Goal: Entertainment & Leisure: Consume media (video, audio)

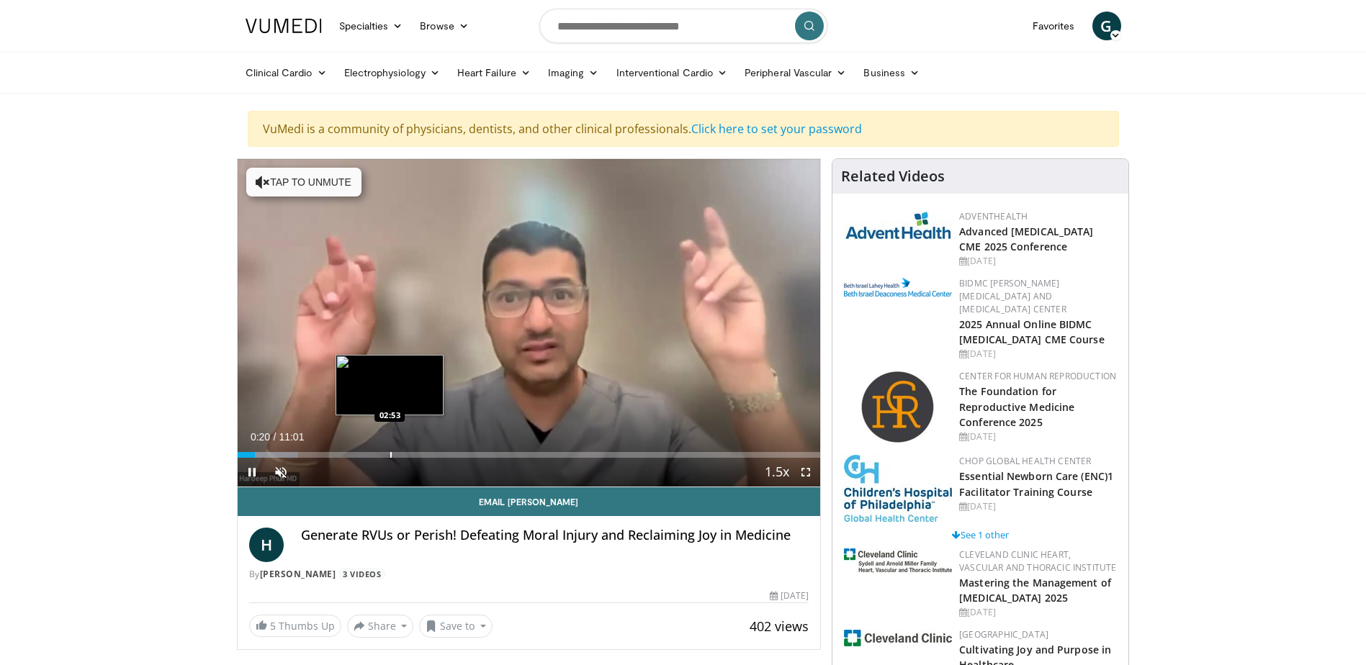
click at [390, 456] on div "Progress Bar" at bounding box center [390, 455] width 1 height 6
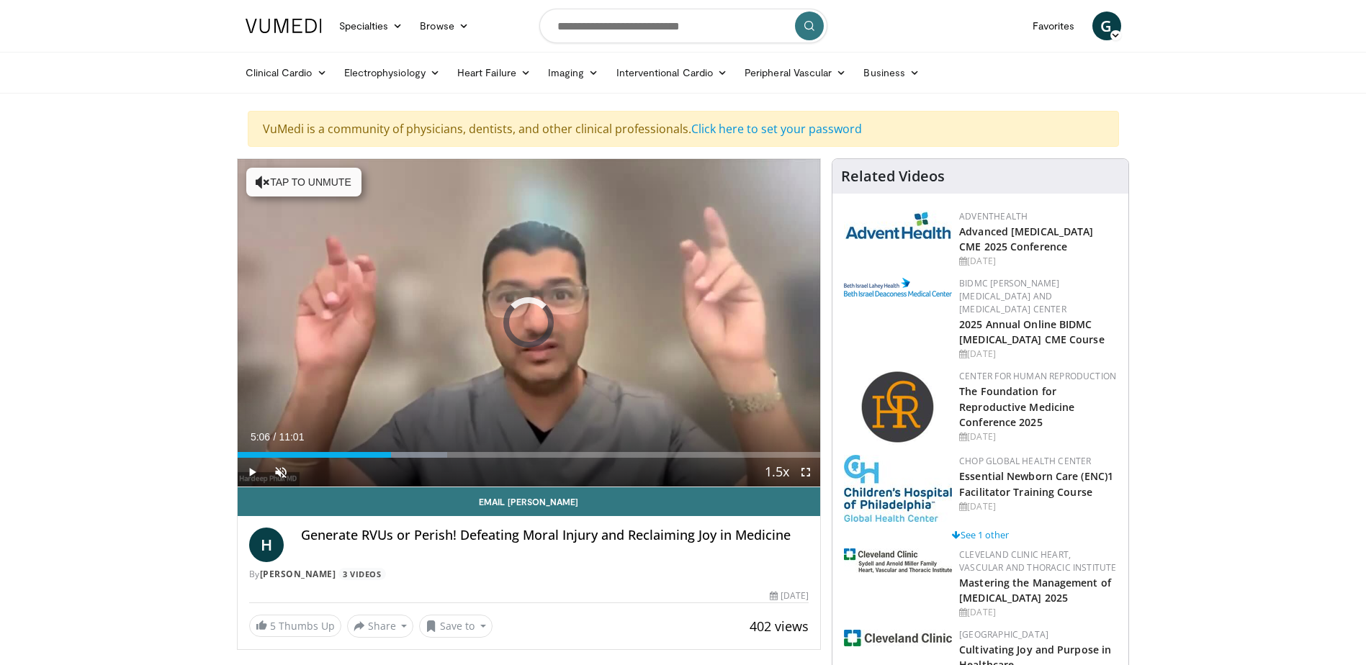
click at [507, 449] on div "Loaded : 36.00% 05:06 05:06" at bounding box center [529, 451] width 583 height 14
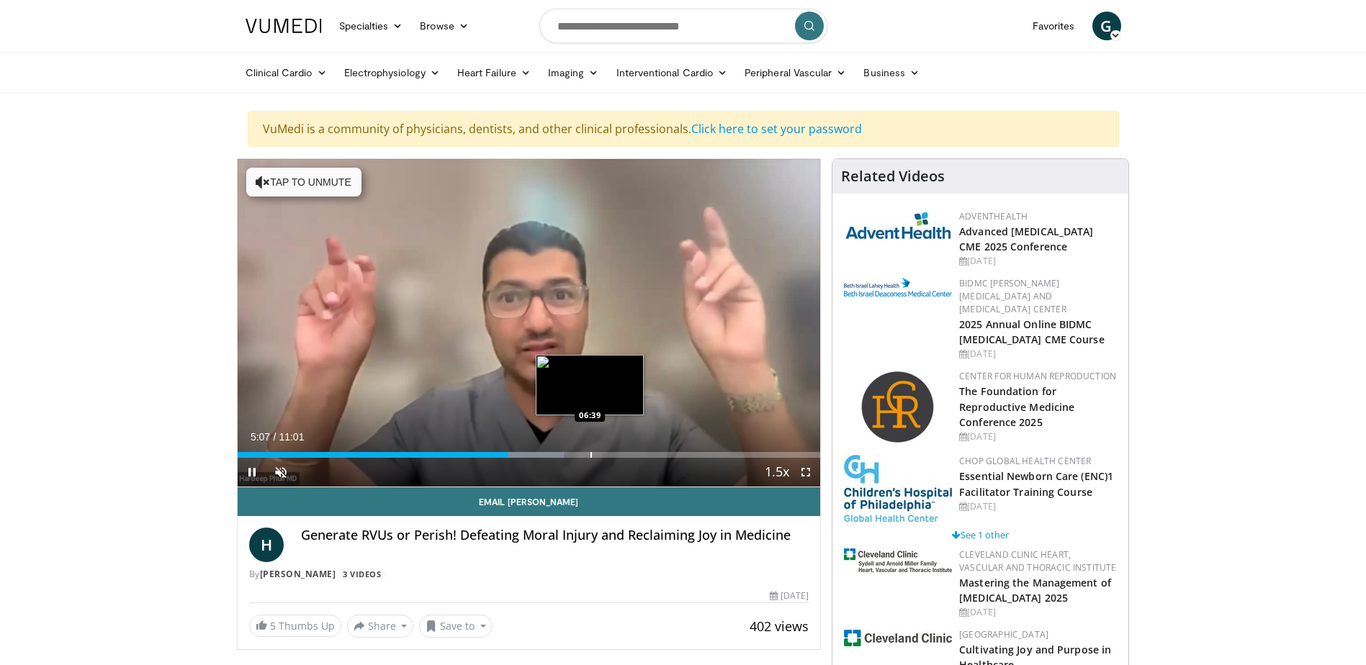
click at [590, 453] on div "Progress Bar" at bounding box center [590, 455] width 1 height 6
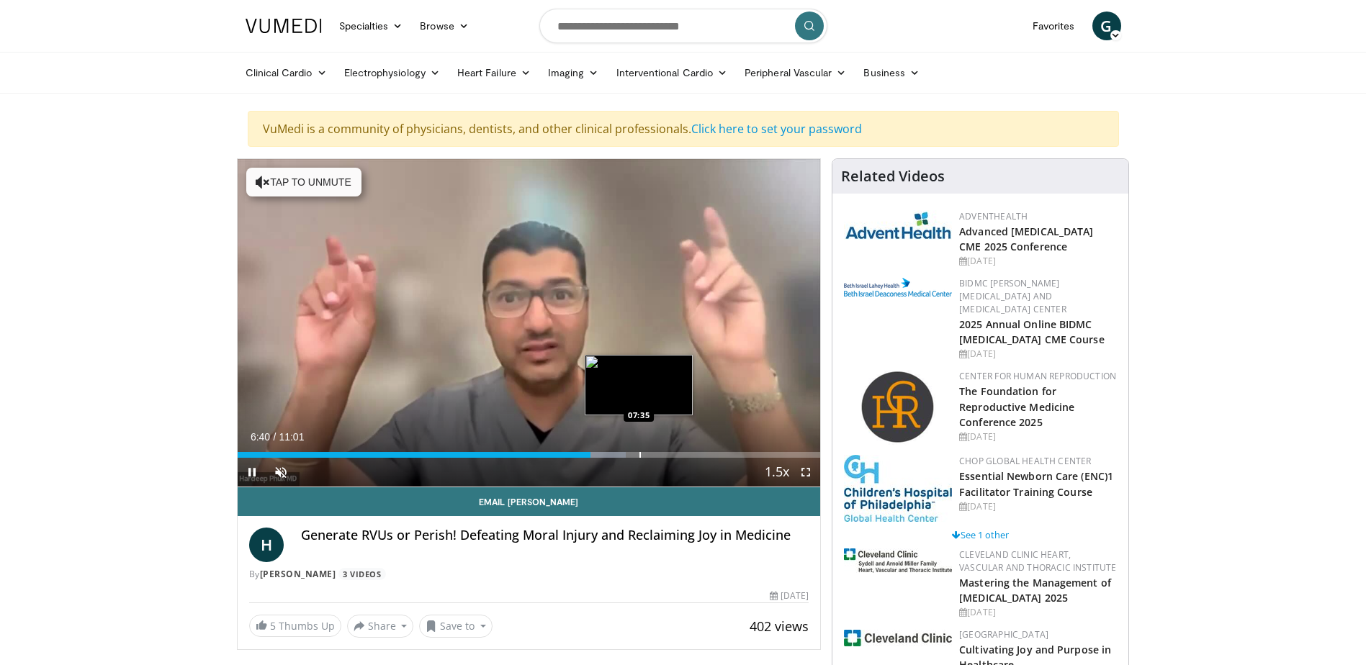
click at [641, 453] on div "Progress Bar" at bounding box center [639, 455] width 1 height 6
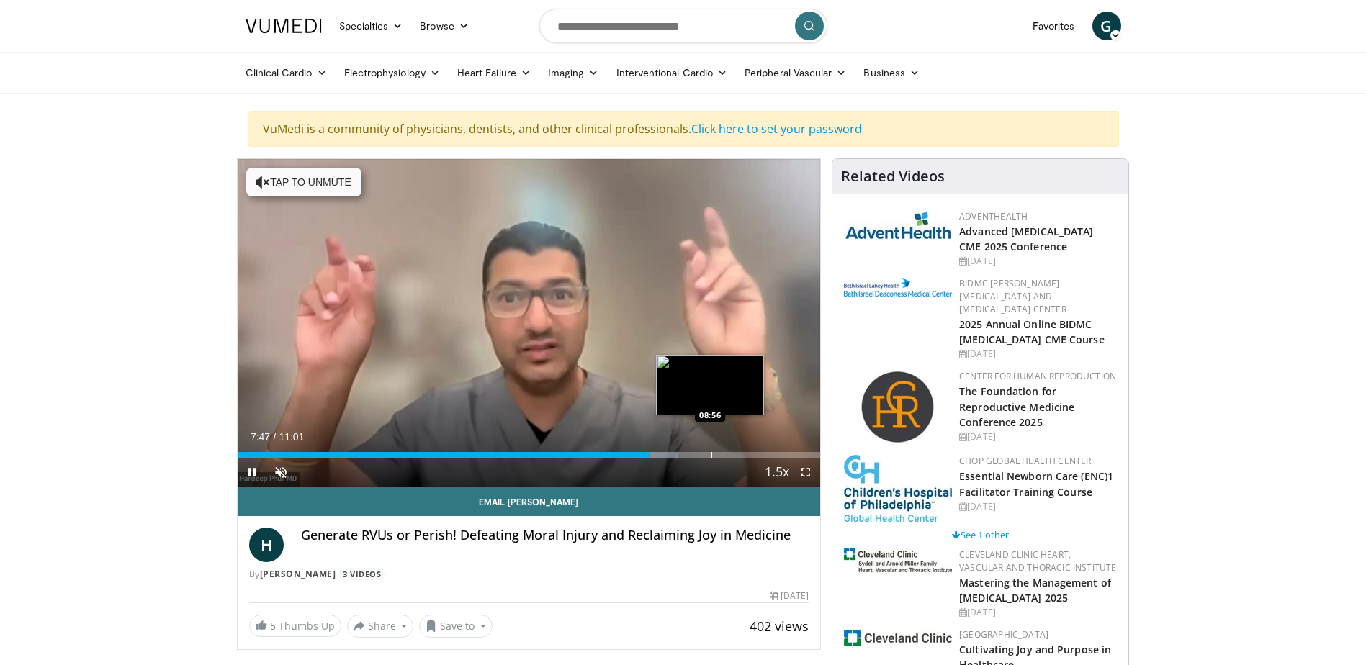
click at [710, 451] on div "Loaded : 75.70% 07:47 08:56" at bounding box center [529, 451] width 583 height 14
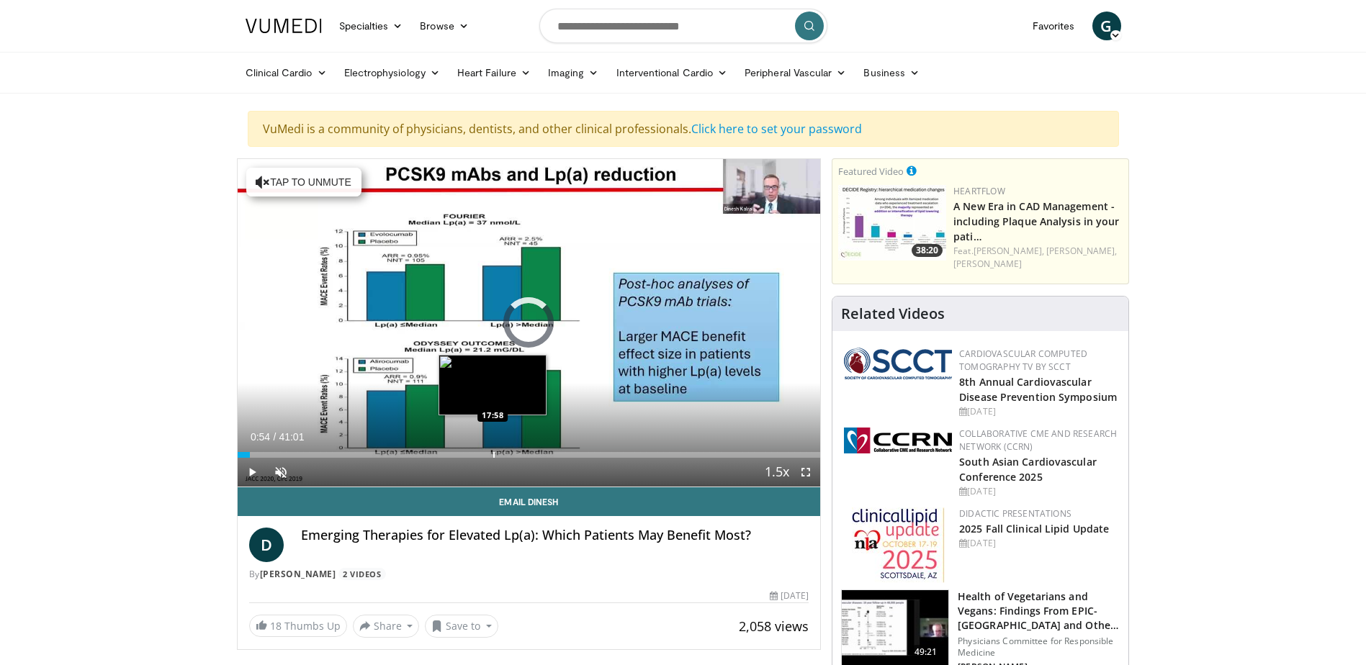
drag, startPoint x: 250, startPoint y: 451, endPoint x: 492, endPoint y: 449, distance: 242.6
click at [492, 449] on div "Loaded : 0.00% 17:55 17:58" at bounding box center [529, 451] width 583 height 14
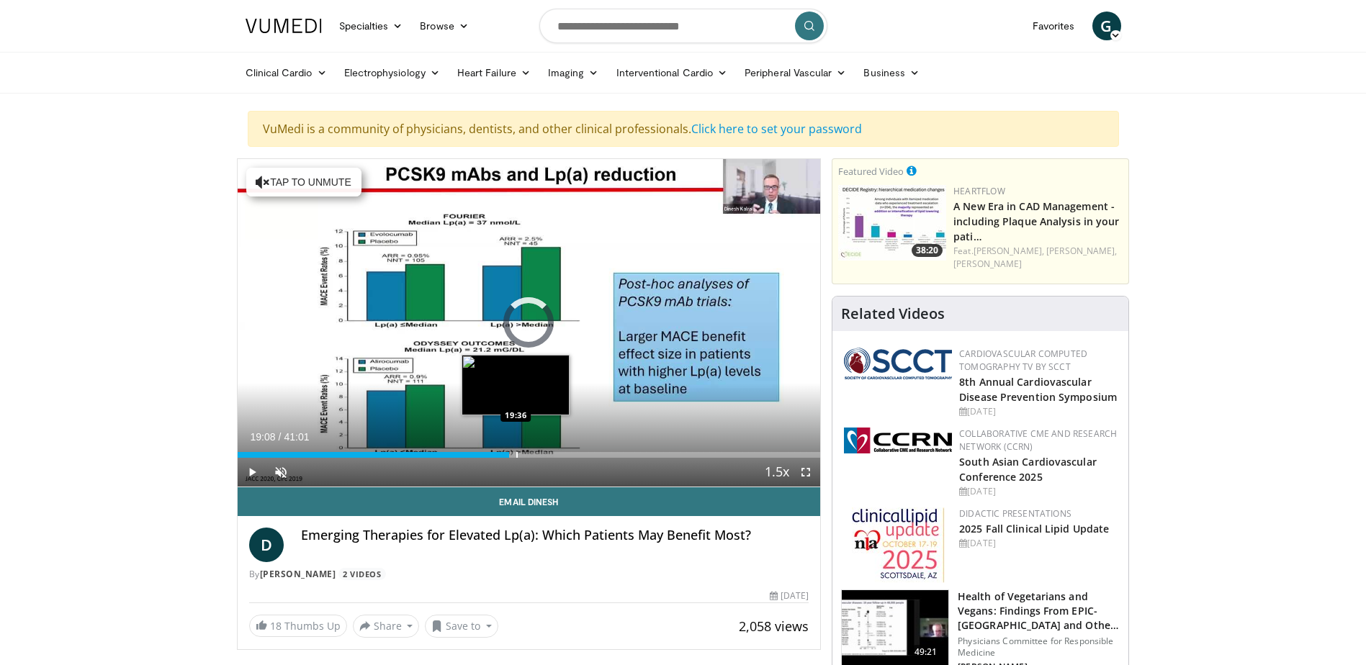
drag, startPoint x: 496, startPoint y: 455, endPoint x: 515, endPoint y: 452, distance: 19.7
click at [516, 452] on div "Progress Bar" at bounding box center [516, 455] width 1 height 6
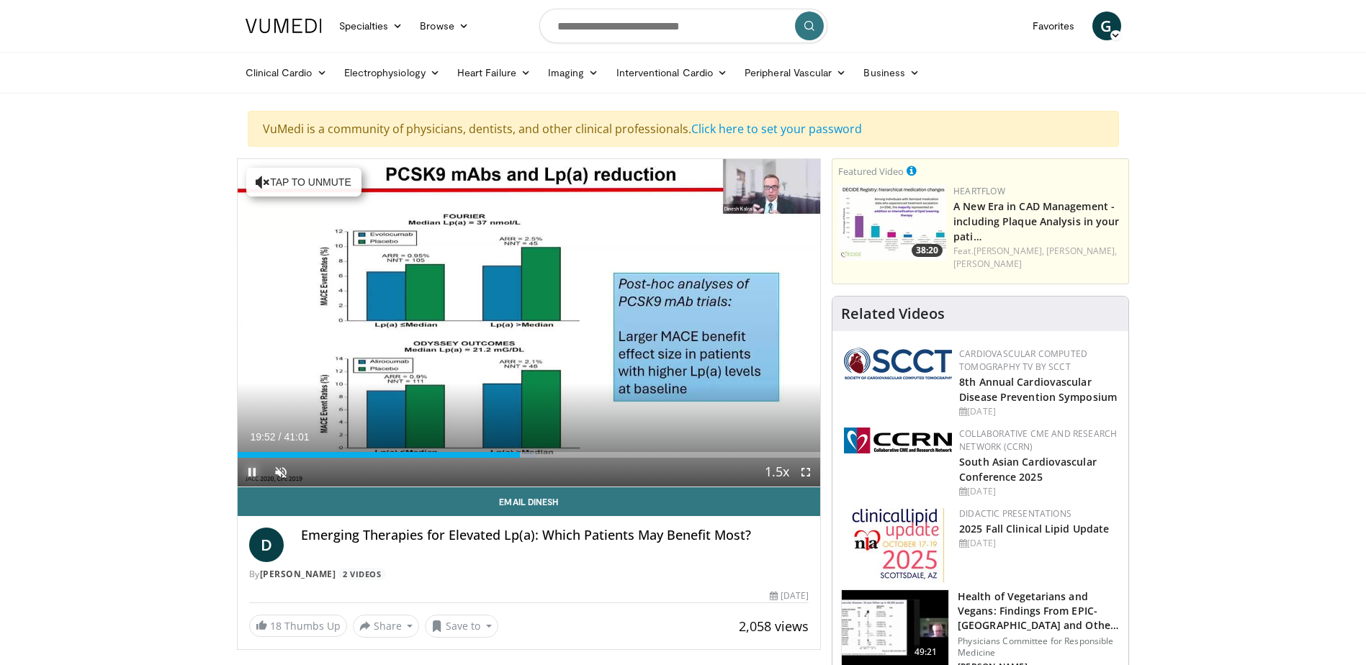
click at [252, 473] on span "Video Player" at bounding box center [252, 472] width 29 height 29
click at [248, 470] on span "Video Player" at bounding box center [252, 472] width 29 height 29
click at [251, 477] on span "Video Player" at bounding box center [252, 472] width 29 height 29
click at [250, 469] on span "Video Player" at bounding box center [252, 472] width 29 height 29
click at [248, 469] on span "Video Player" at bounding box center [252, 472] width 29 height 29
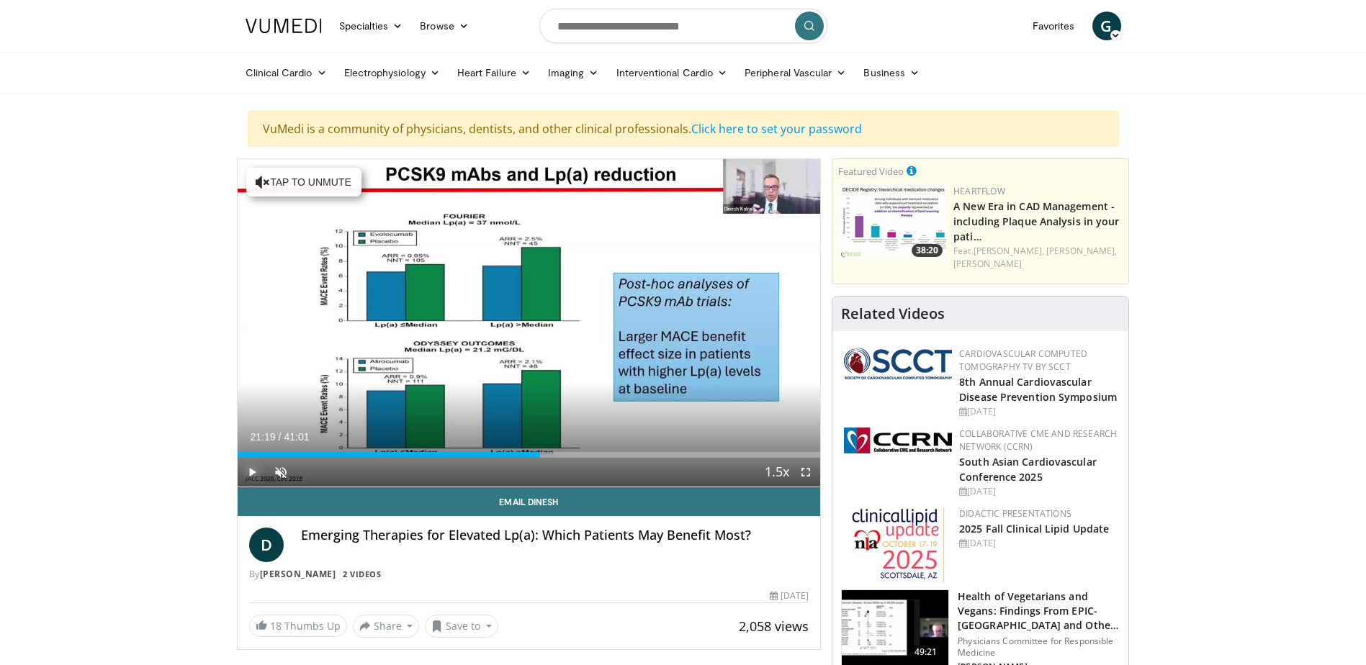
click at [253, 475] on span "Video Player" at bounding box center [252, 472] width 29 height 29
click at [249, 467] on span "Video Player" at bounding box center [252, 472] width 29 height 29
click at [249, 472] on span "Video Player" at bounding box center [252, 472] width 29 height 29
click at [251, 474] on span "Video Player" at bounding box center [252, 472] width 29 height 29
click at [249, 471] on span "Video Player" at bounding box center [252, 472] width 29 height 29
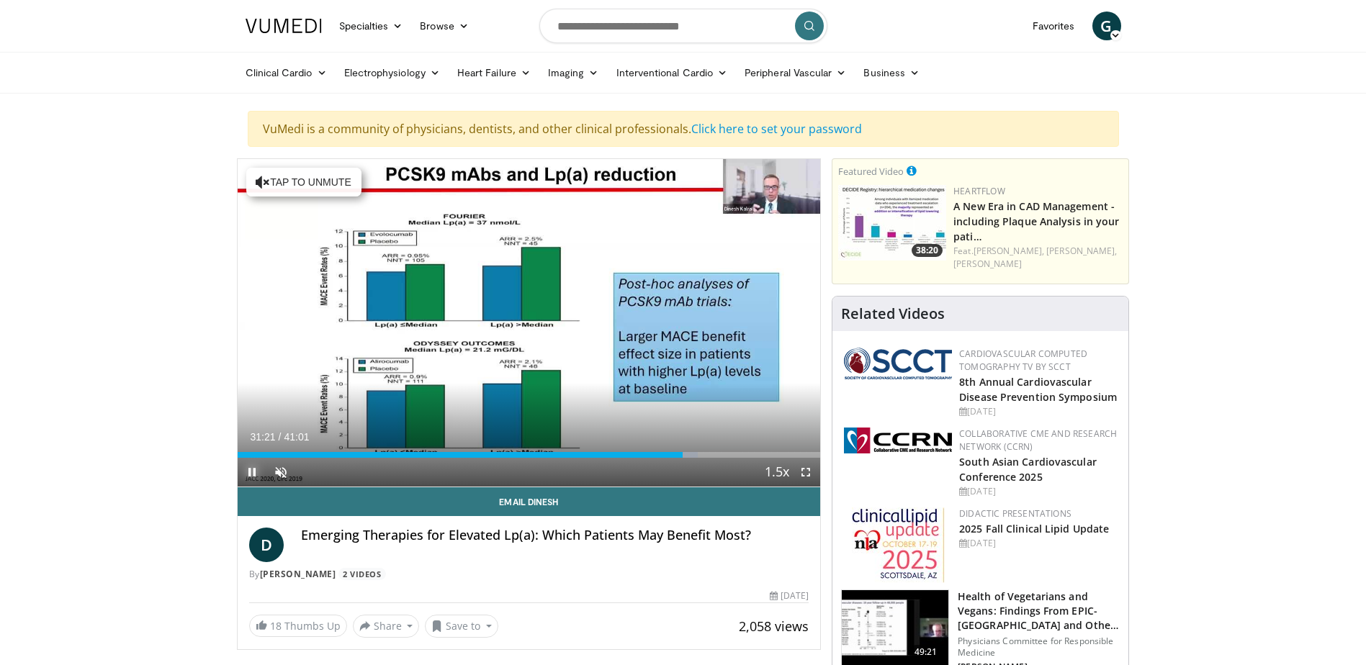
click at [252, 472] on span "Video Player" at bounding box center [252, 472] width 29 height 29
click at [373, 129] on div "VuMedi is a community of physicians, dentists, and other clinical professionals…" at bounding box center [683, 129] width 871 height 36
click at [250, 469] on span "Video Player" at bounding box center [252, 472] width 29 height 29
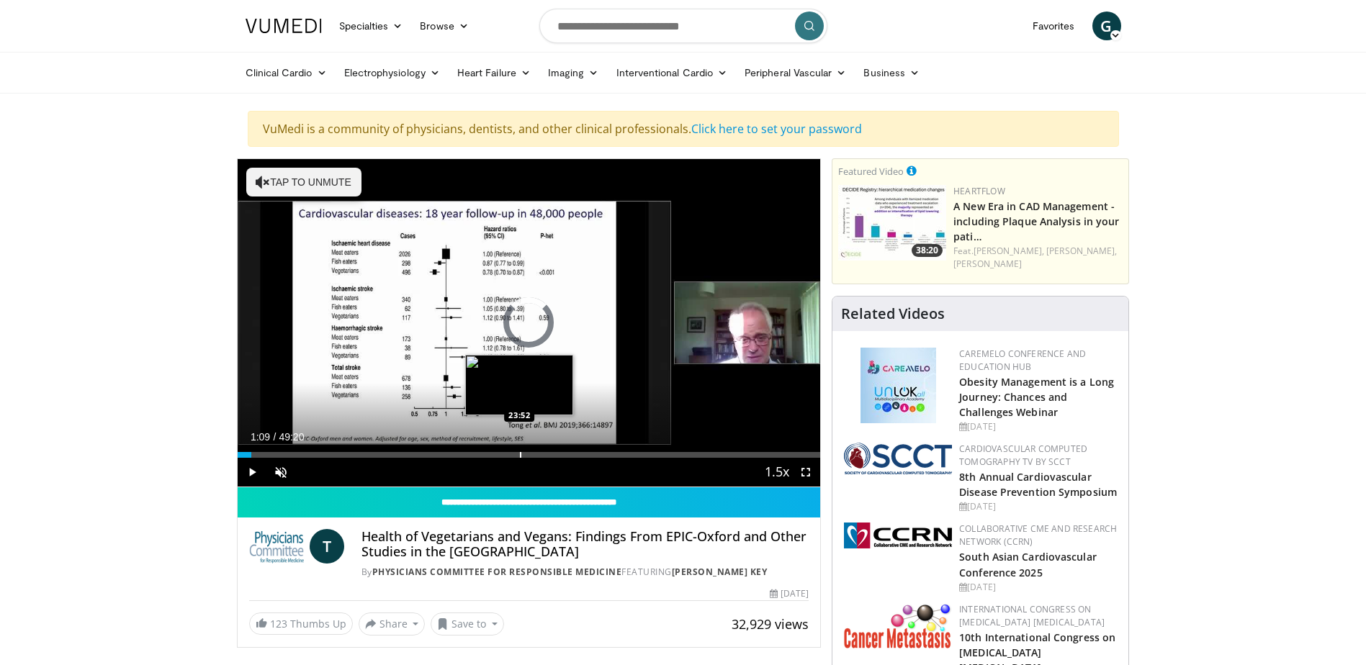
drag, startPoint x: 251, startPoint y: 451, endPoint x: 519, endPoint y: 451, distance: 268.5
click at [519, 451] on div "Loaded : 0.00% 23:48 23:52" at bounding box center [529, 451] width 583 height 14
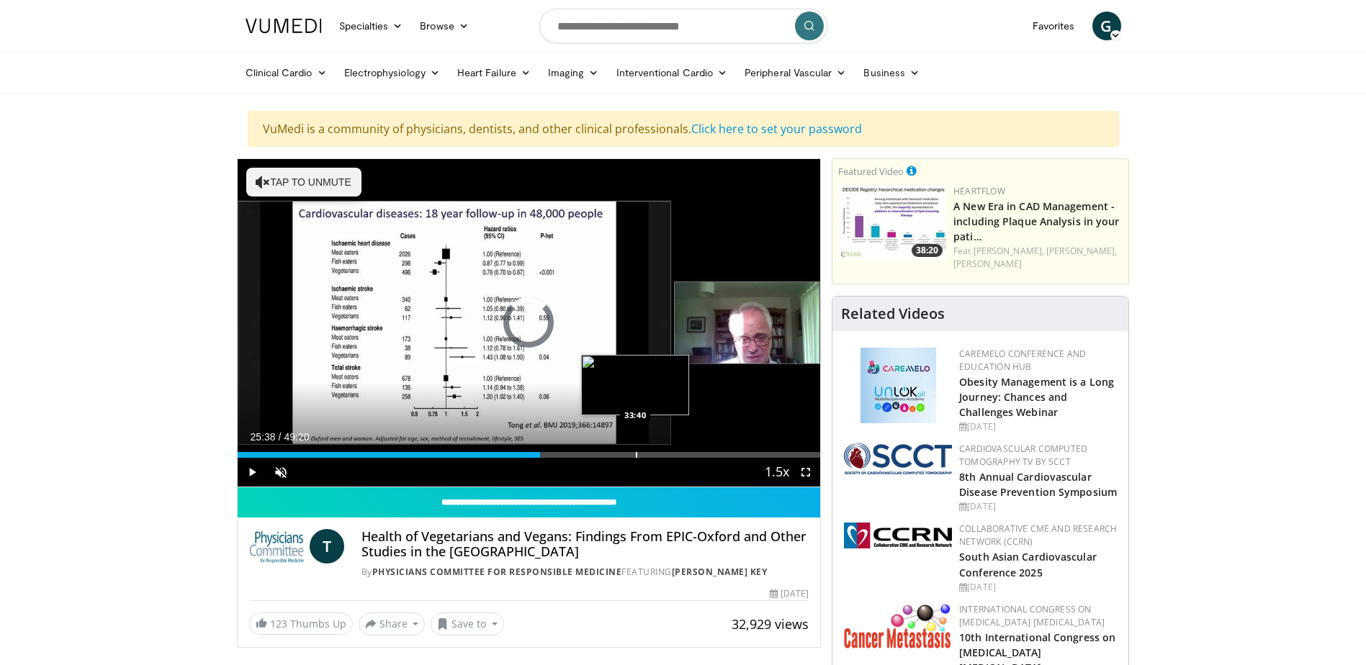
drag, startPoint x: 541, startPoint y: 453, endPoint x: 639, endPoint y: 455, distance: 97.9
click at [637, 455] on div "Progress Bar" at bounding box center [636, 455] width 1 height 6
drag, startPoint x: 647, startPoint y: 464, endPoint x: 719, endPoint y: 464, distance: 72.0
click at [719, 464] on div "Current Time 34:02 / Duration 49:20 Pause Skip Backward Skip Forward Unmute Loa…" at bounding box center [529, 472] width 583 height 29
